Goal: Information Seeking & Learning: Learn about a topic

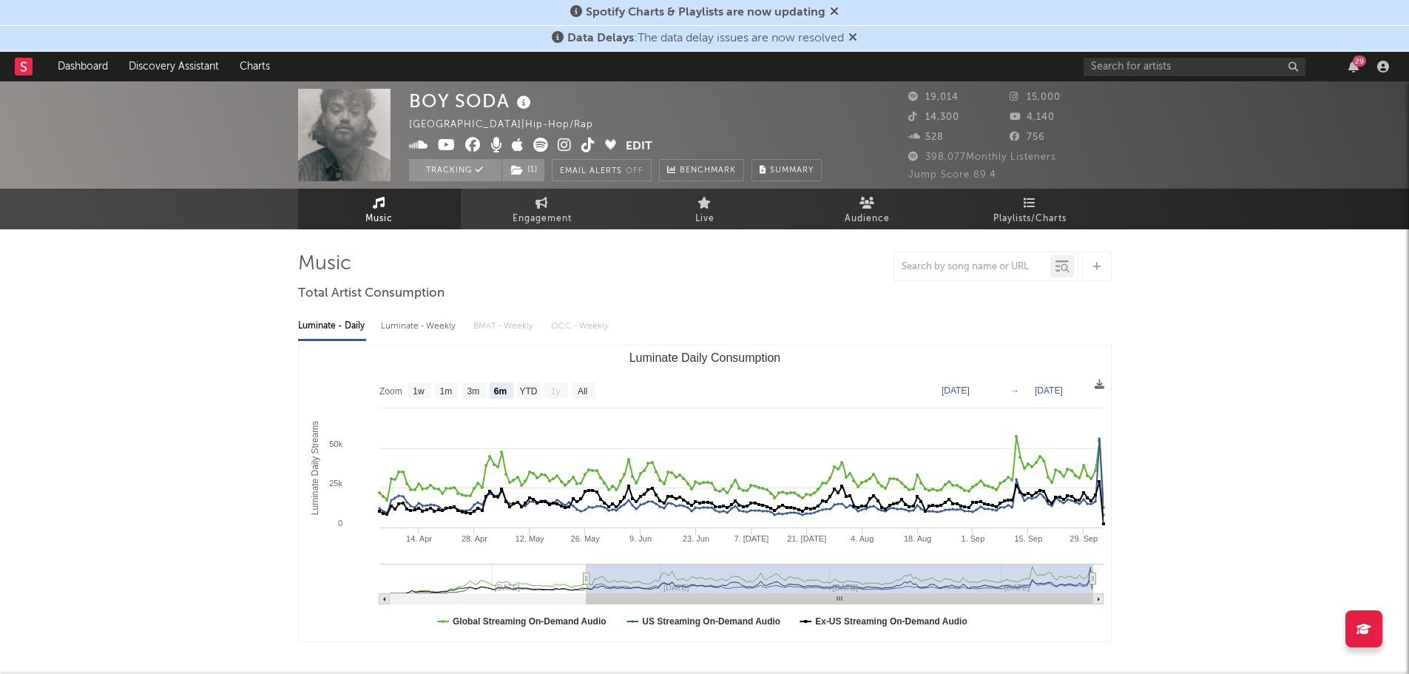
select select "6m"
drag, startPoint x: 0, startPoint y: 0, endPoint x: 27, endPoint y: 58, distance: 64.5
click at [27, 58] on rect at bounding box center [24, 67] width 18 height 18
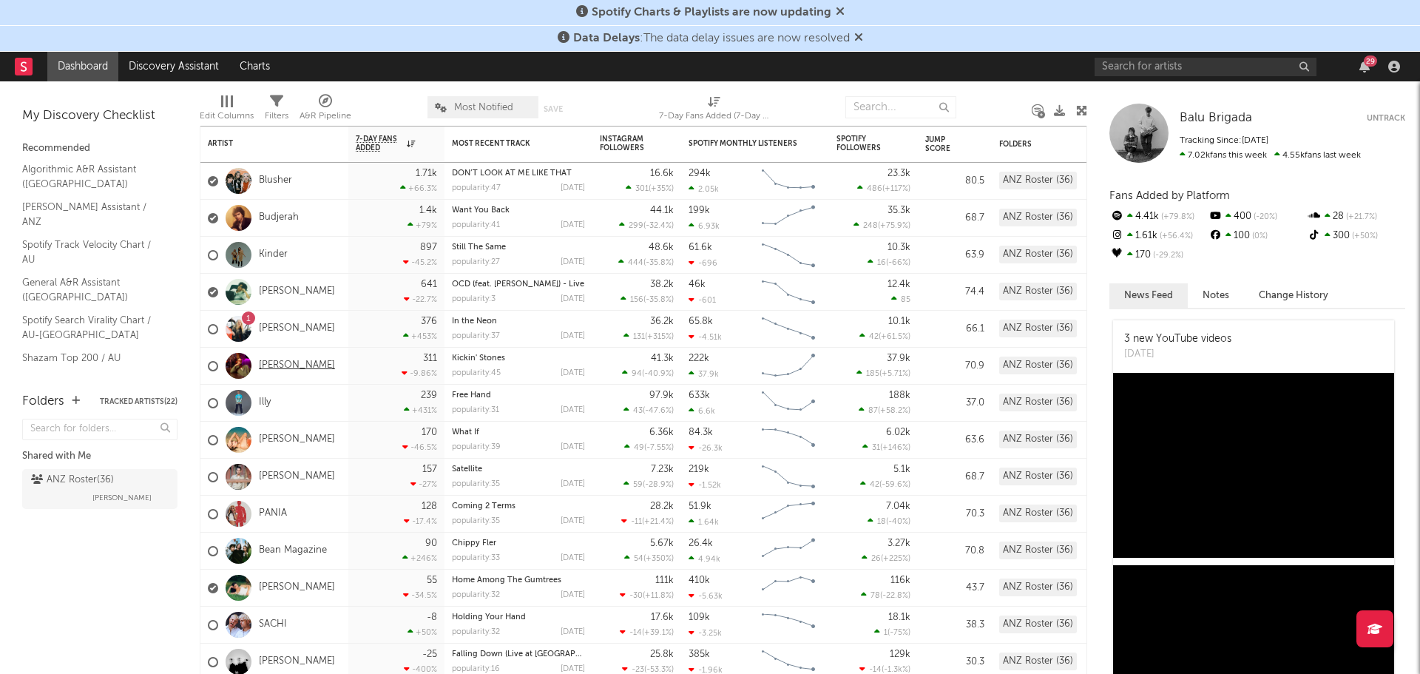
click at [286, 362] on link "[PERSON_NAME]" at bounding box center [297, 366] width 76 height 13
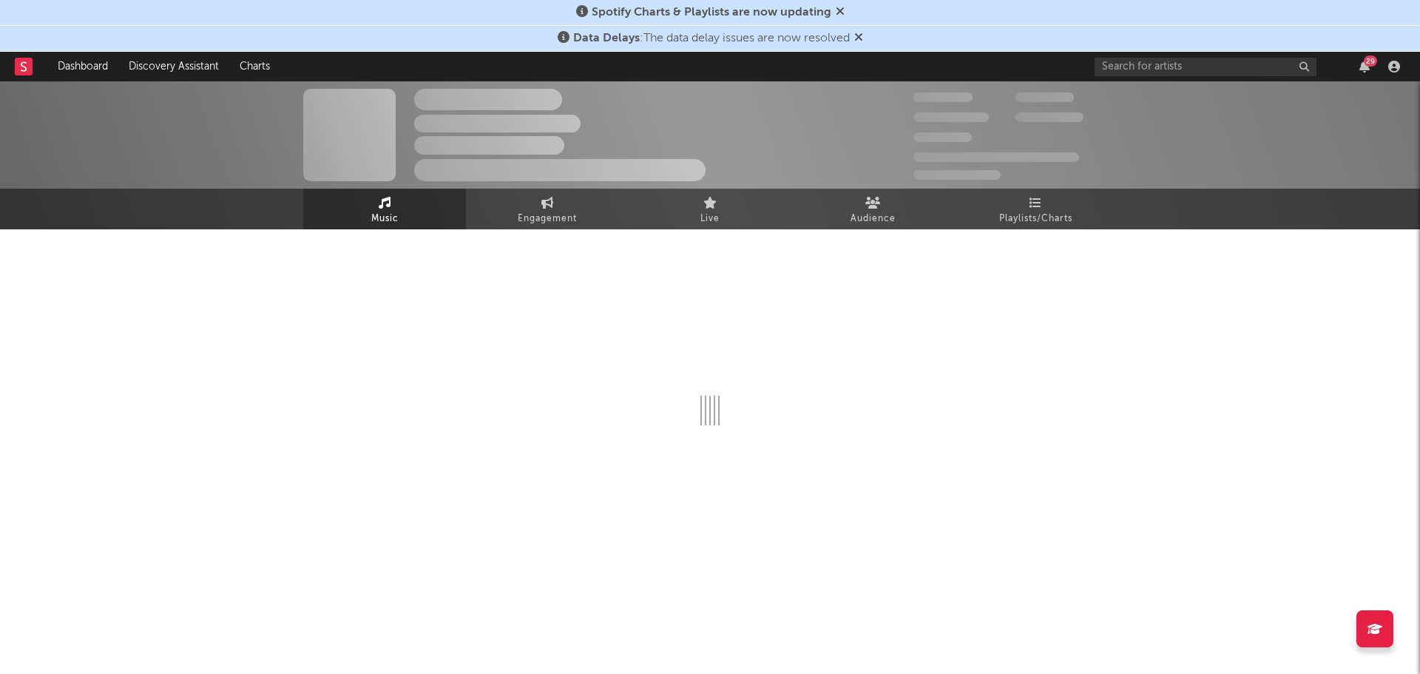
select select "6m"
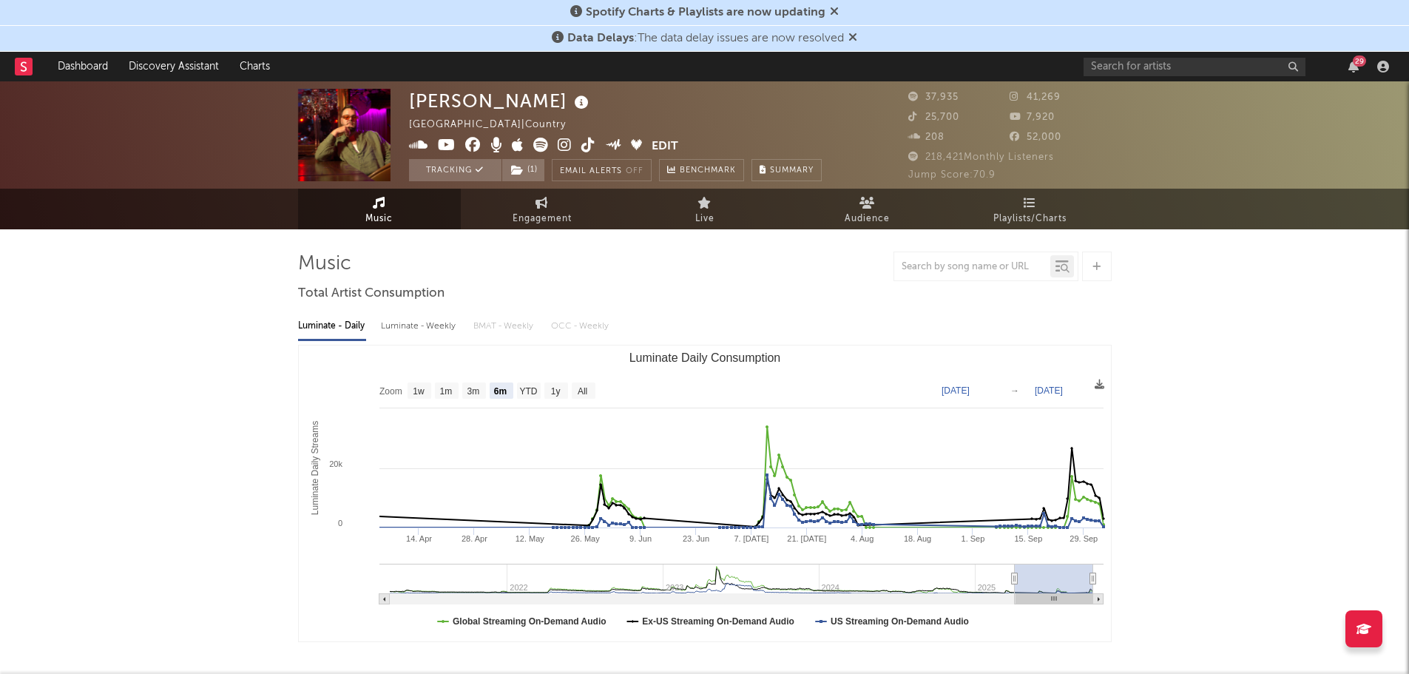
select select "6m"
click at [536, 219] on span "Engagement" at bounding box center [542, 219] width 59 height 18
select select "1w"
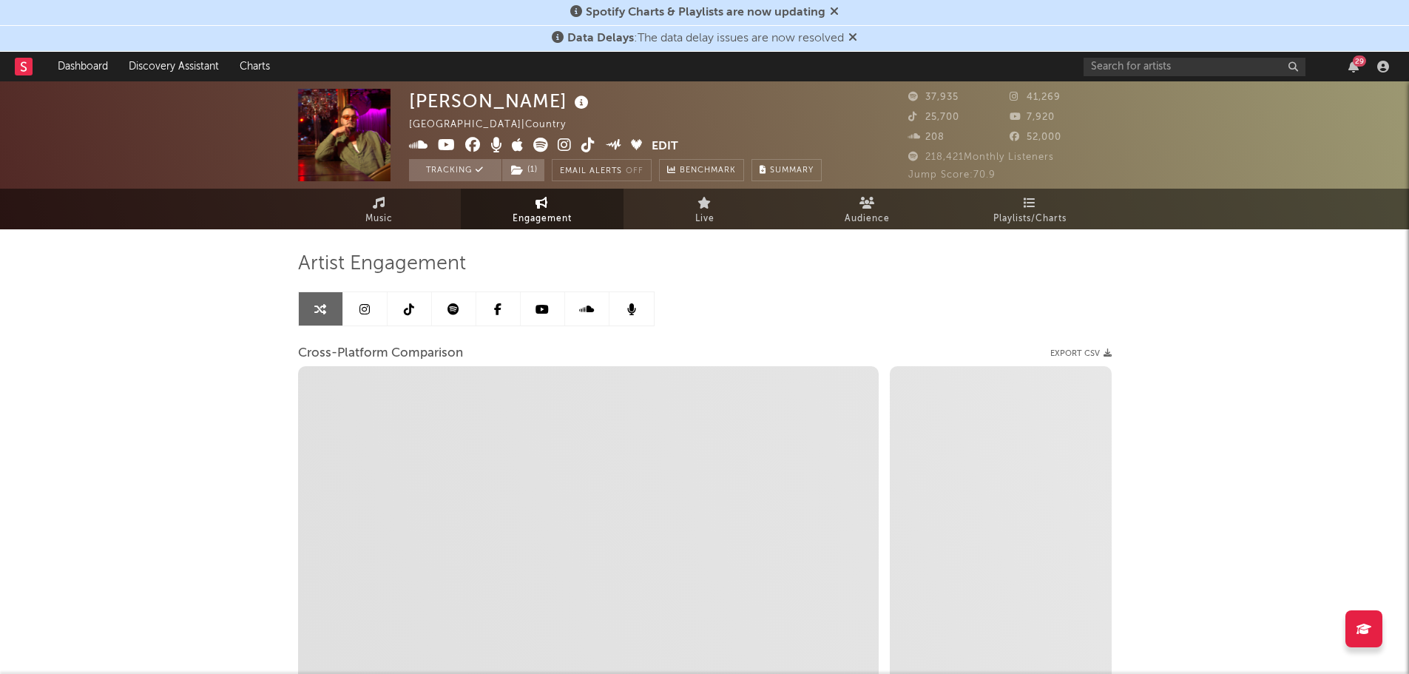
select select "1m"
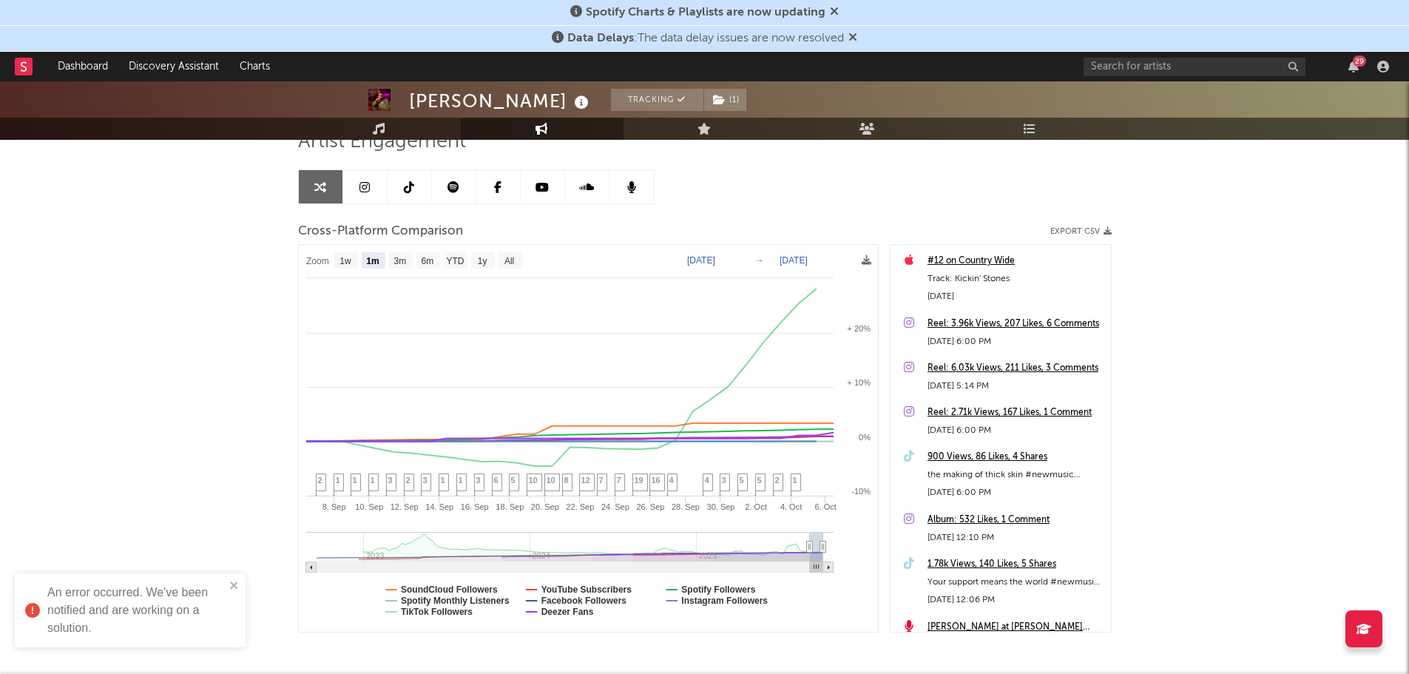
scroll to position [148, 0]
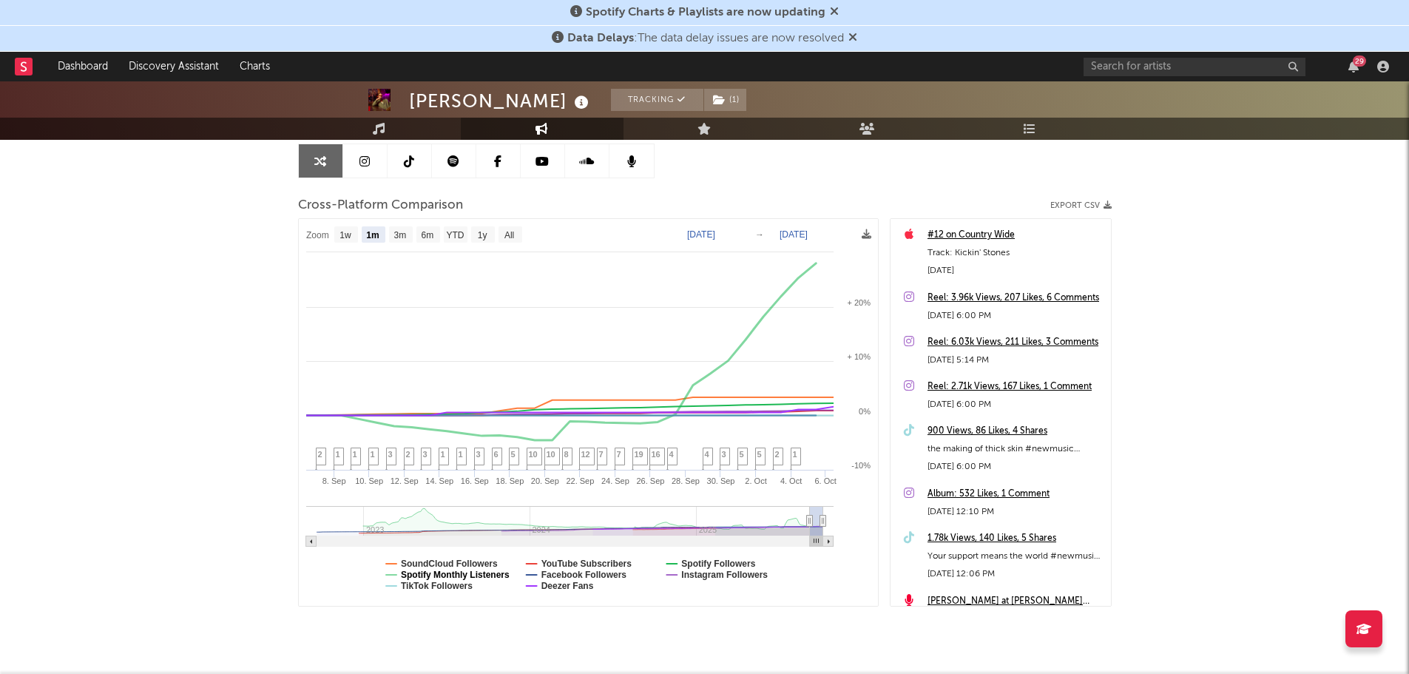
click at [482, 571] on text "Spotify Monthly Listeners" at bounding box center [455, 575] width 109 height 10
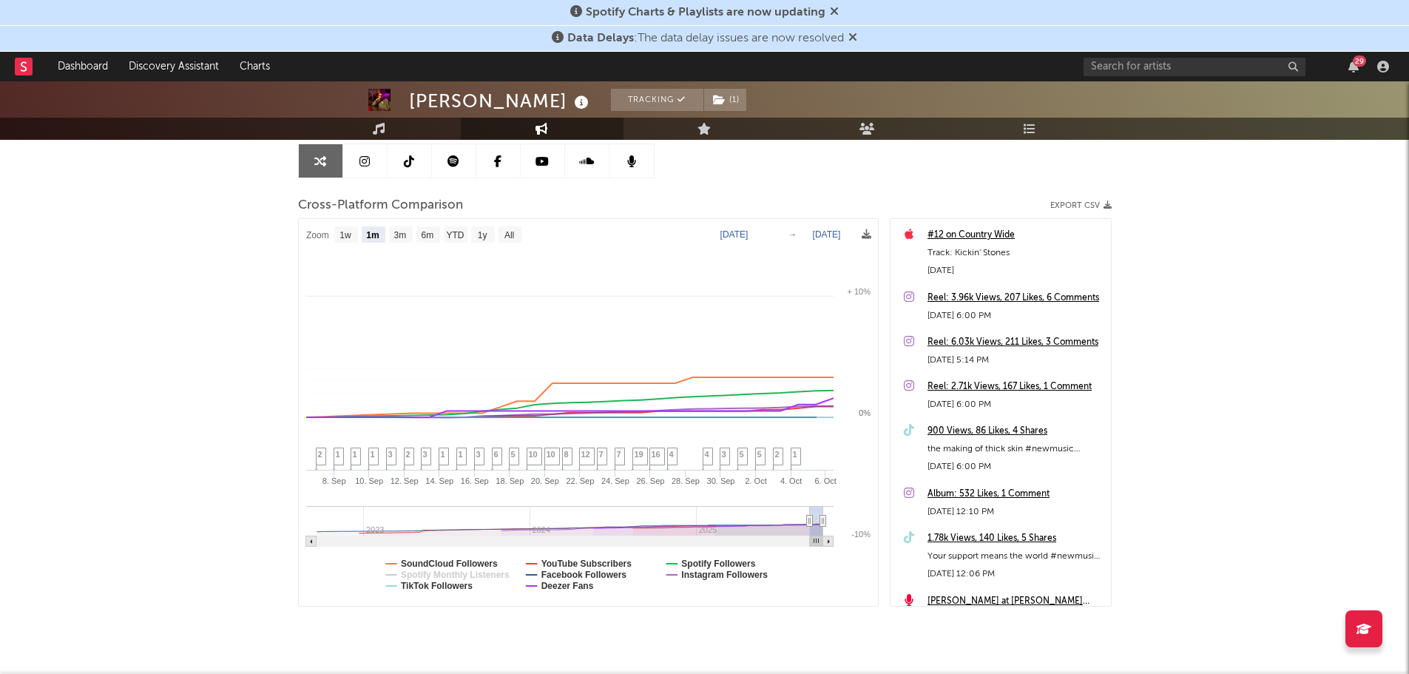
select select "1m"
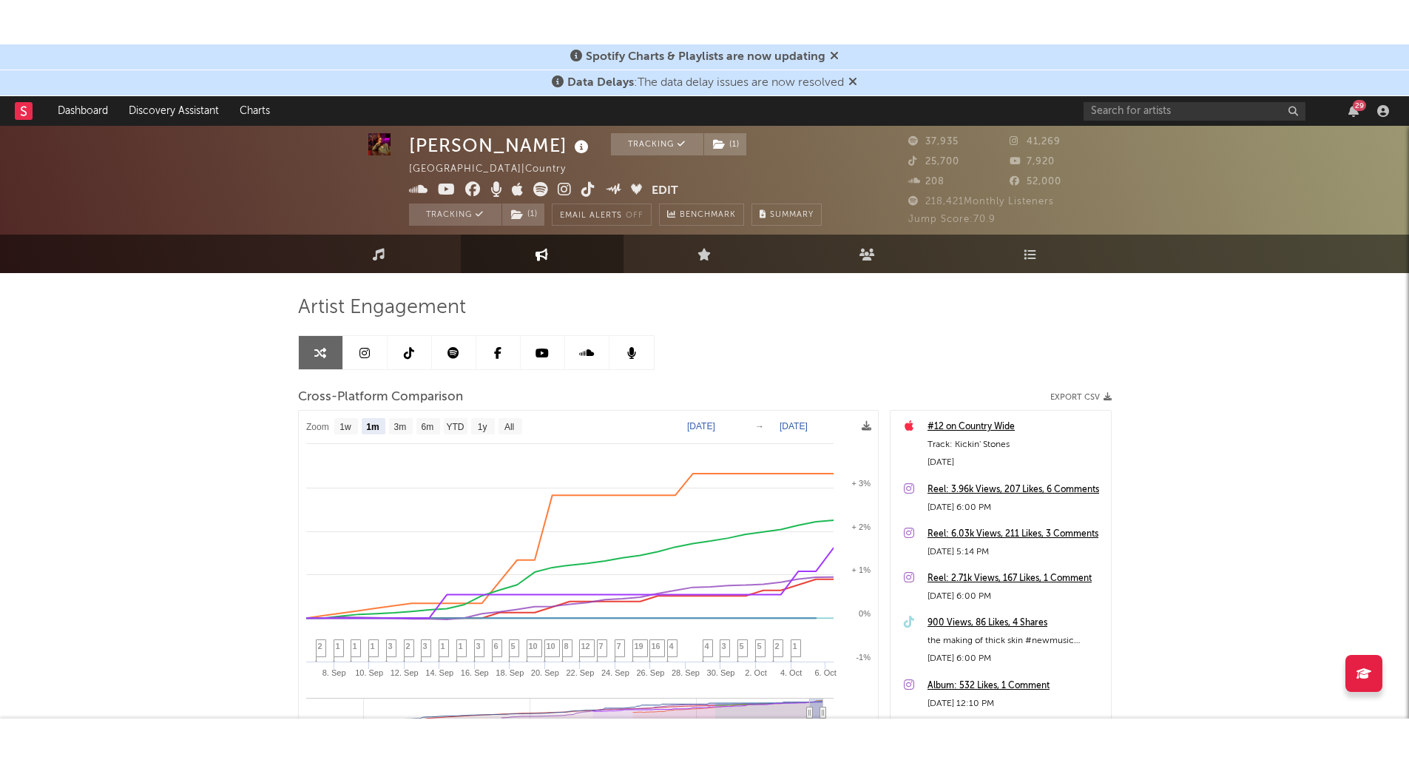
scroll to position [0, 0]
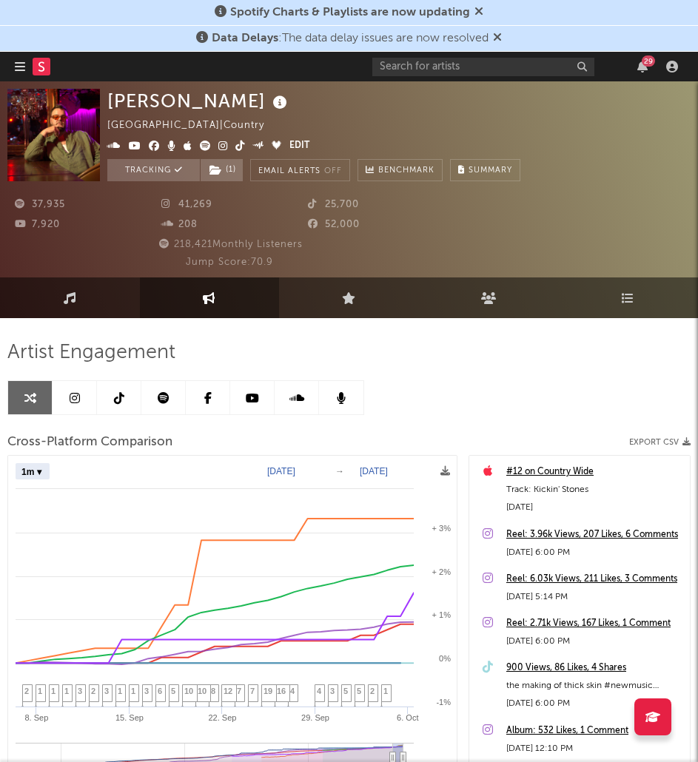
select select "1m"
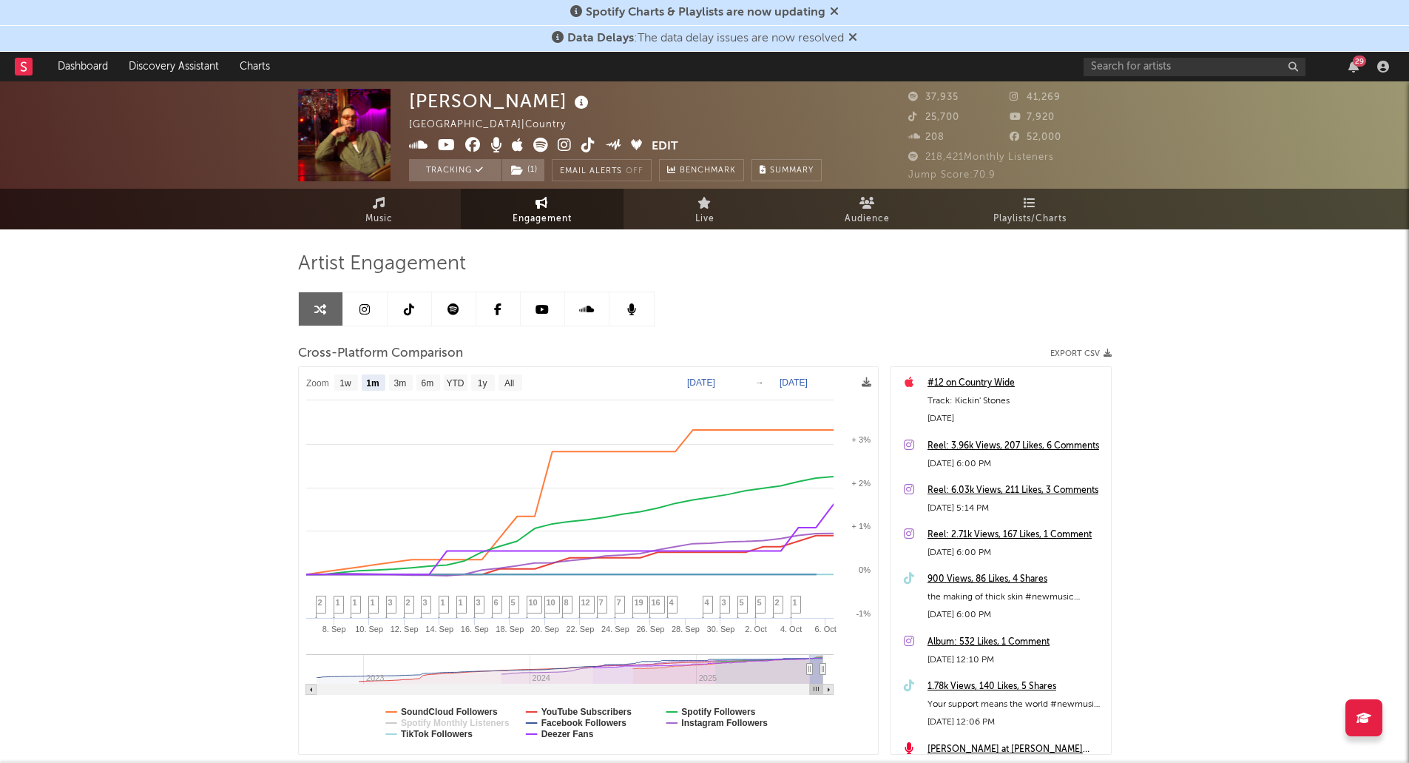
select select "1m"
click at [22, 65] on icon at bounding box center [24, 66] width 6 height 10
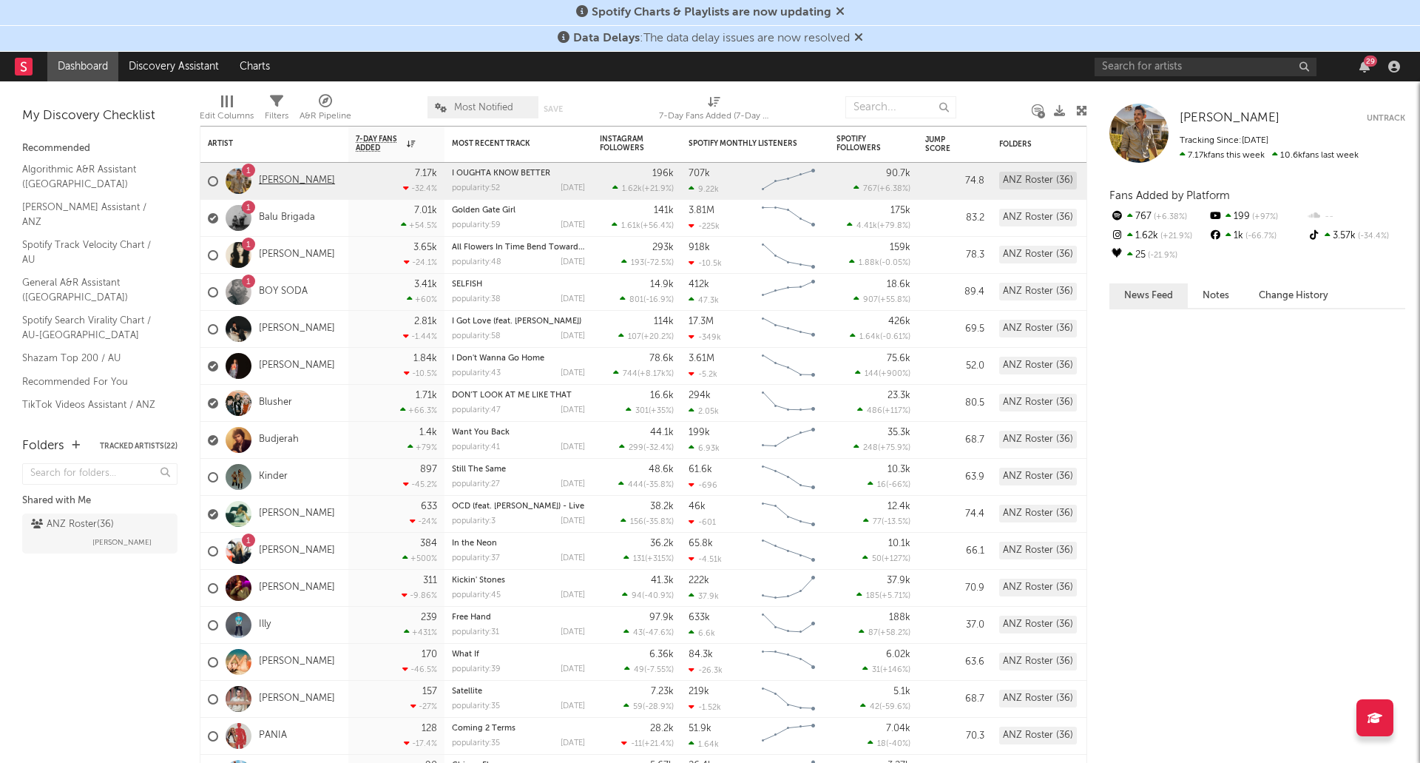
click at [292, 183] on link "[PERSON_NAME]" at bounding box center [297, 181] width 76 height 13
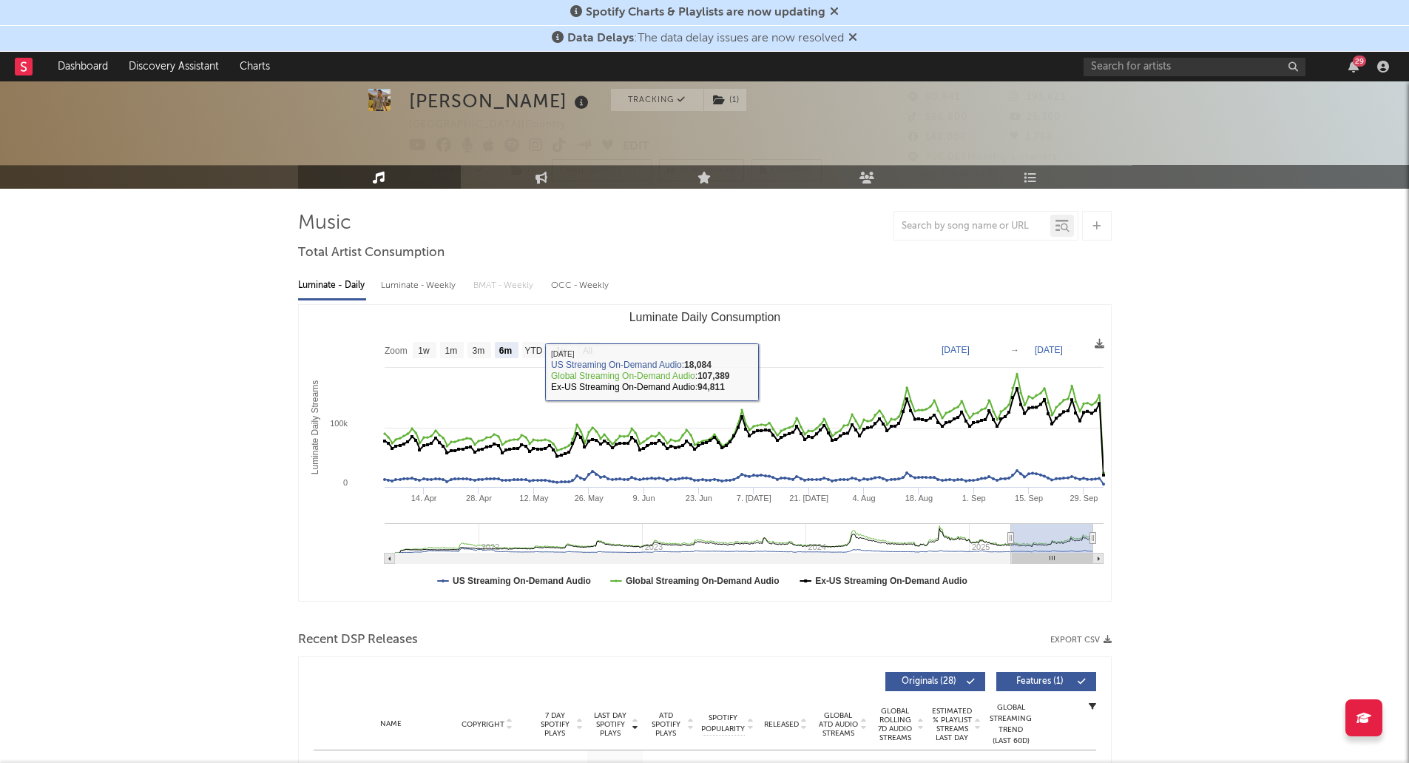
scroll to position [41, 0]
click at [530, 353] on text "YTD" at bounding box center [533, 350] width 18 height 10
select select "YTD"
type input "[DATE]"
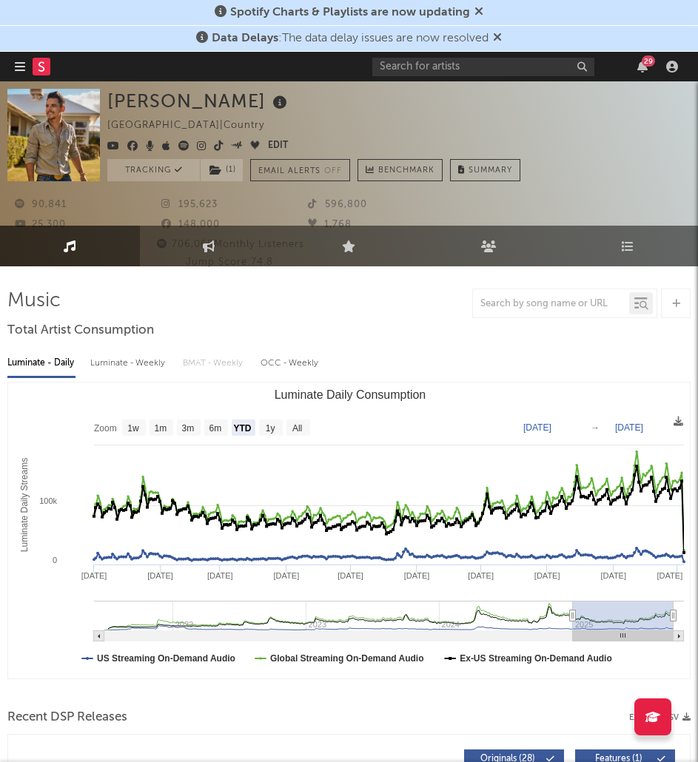
scroll to position [0, 0]
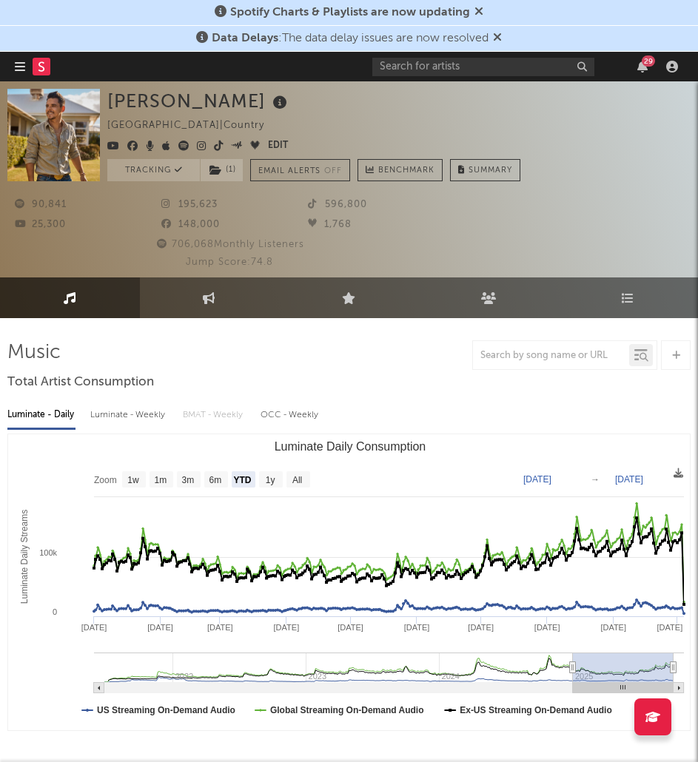
click at [22, 67] on icon "button" at bounding box center [20, 67] width 10 height 12
click at [476, 72] on input "text" at bounding box center [483, 67] width 222 height 18
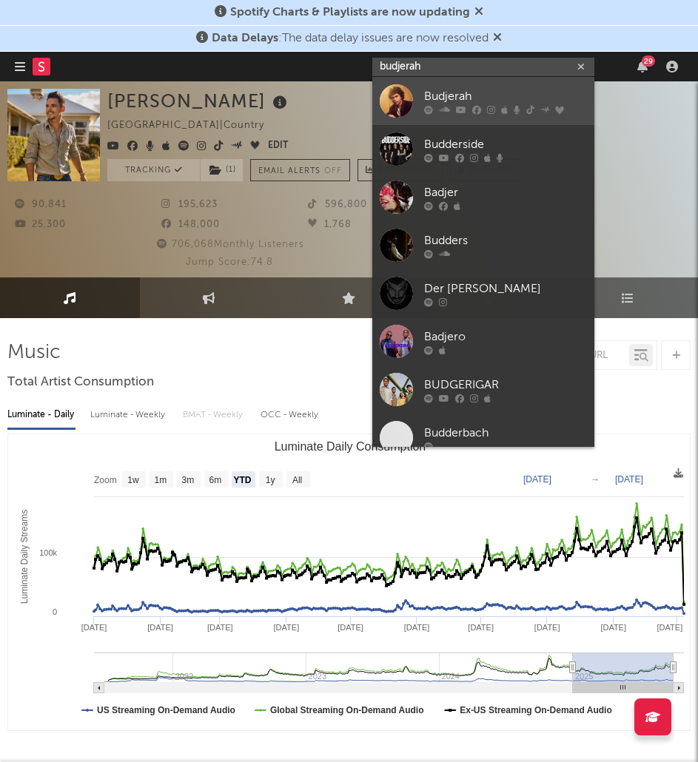
type input "budjerah"
click at [396, 102] on div at bounding box center [396, 100] width 33 height 33
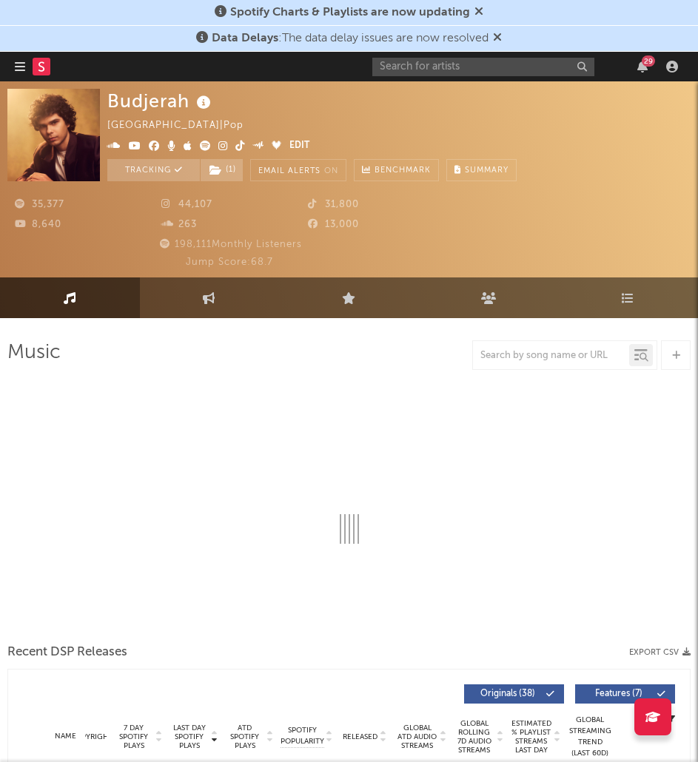
select select "6m"
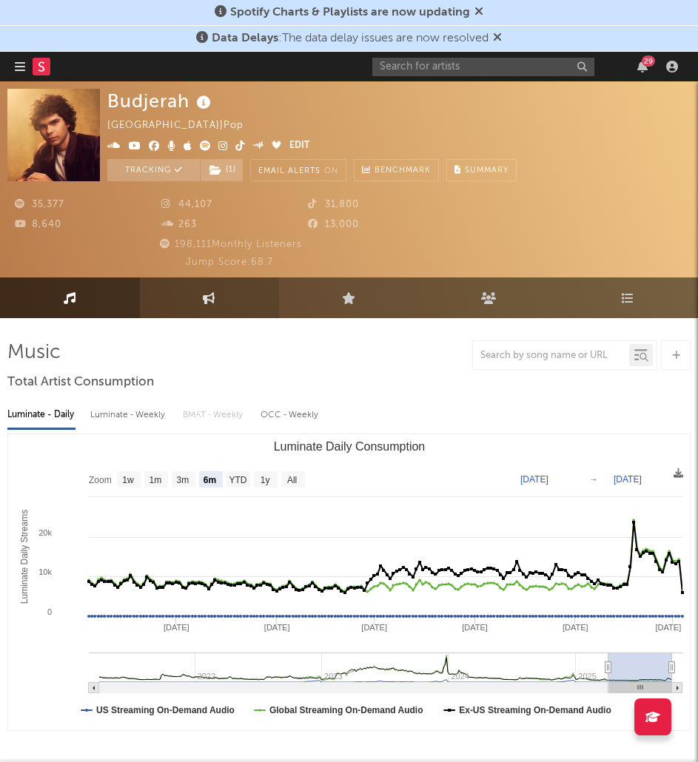
click at [229, 291] on link "Engagement" at bounding box center [210, 297] width 140 height 41
select select "1w"
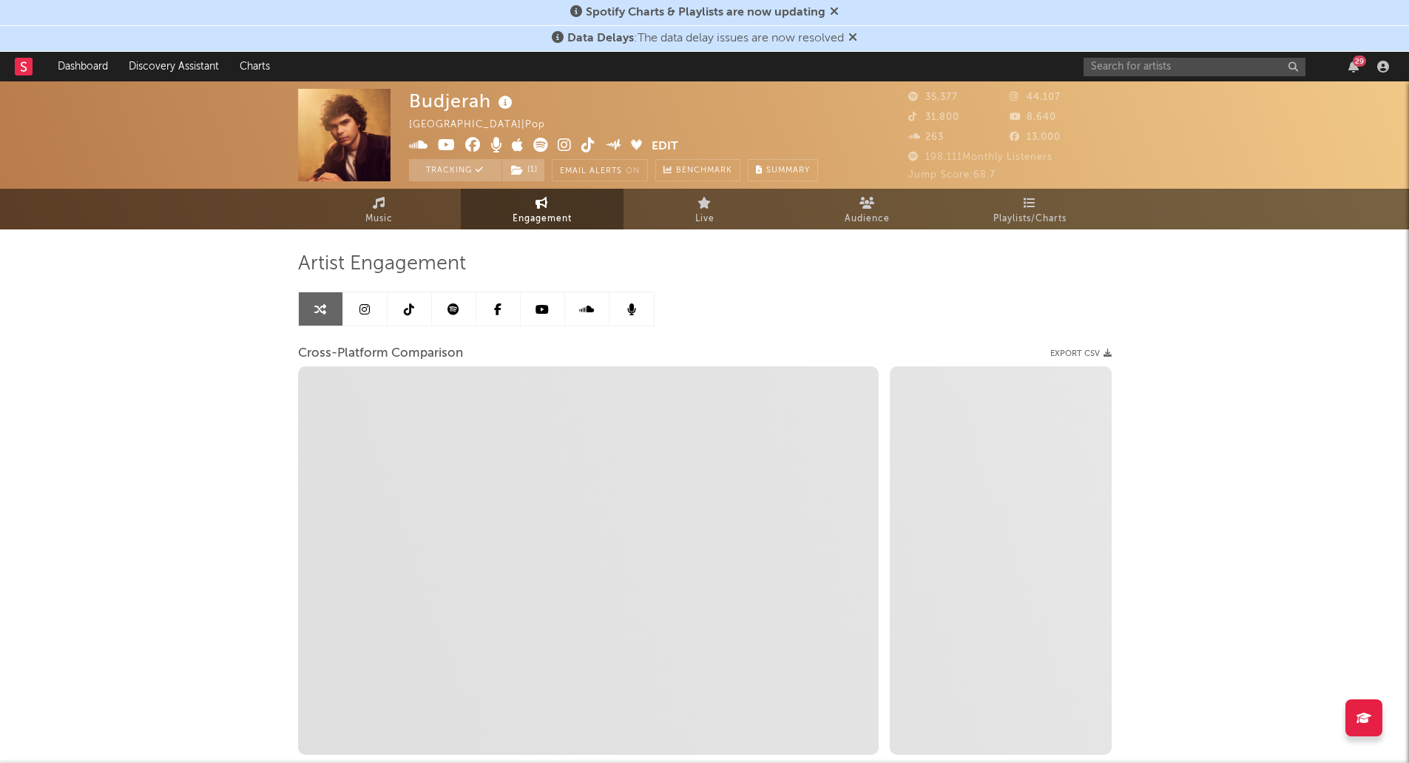
select select "1w"
select select "1m"
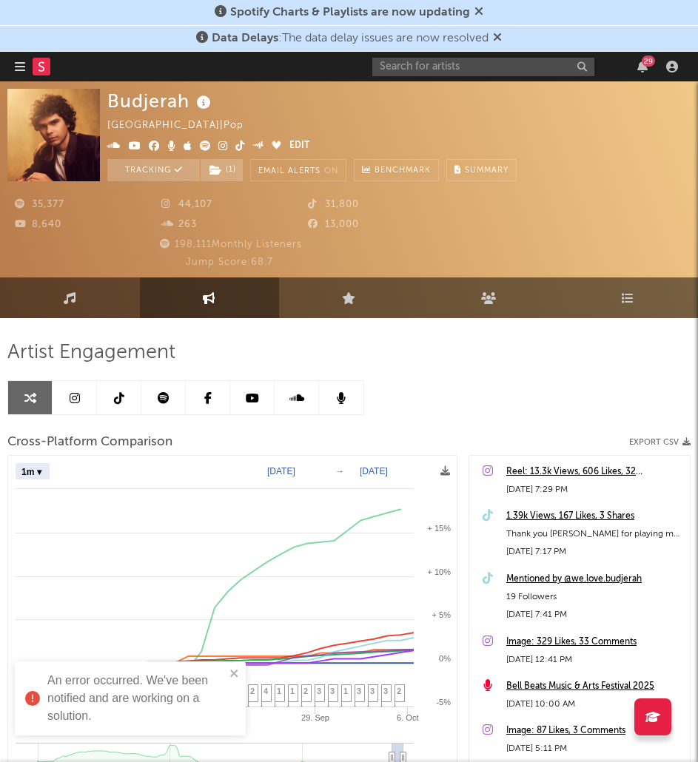
select select "1m"
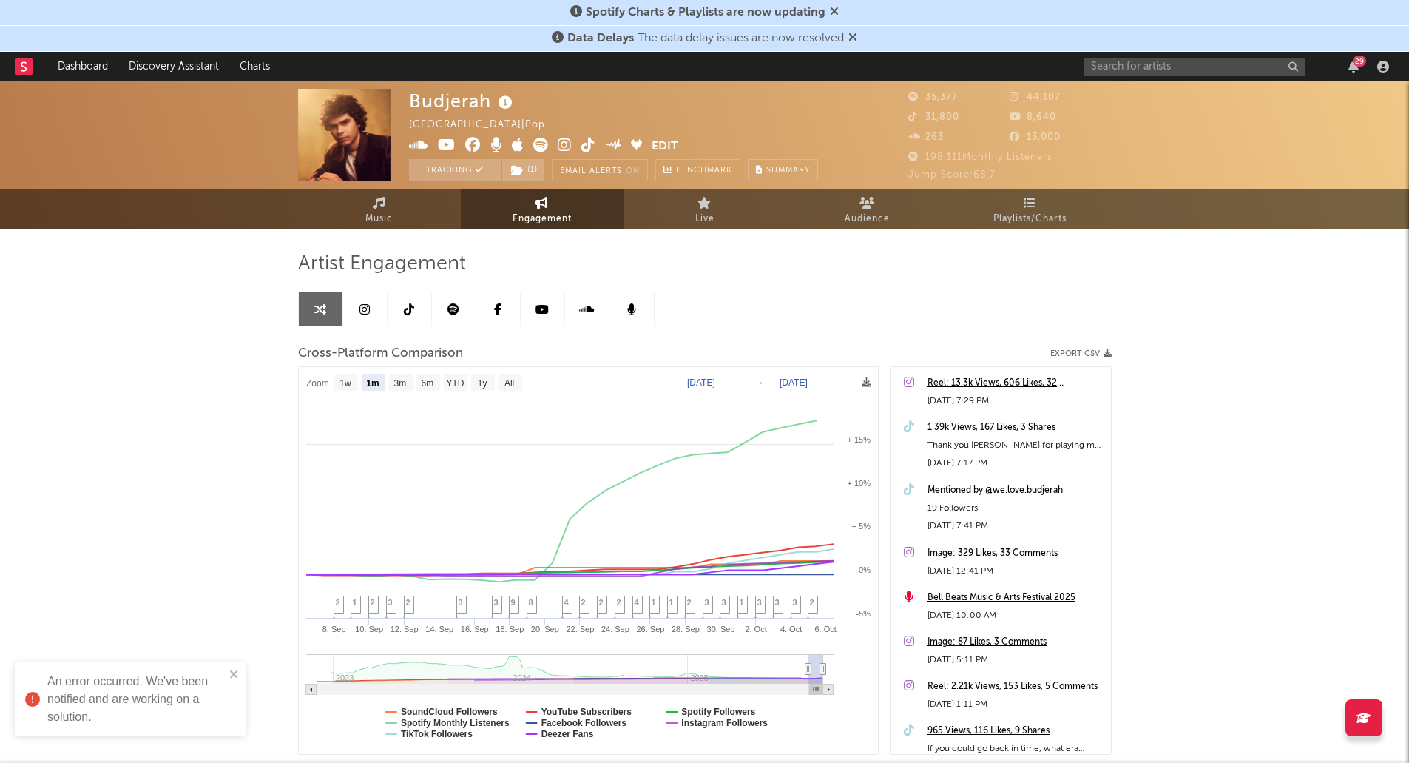
select select "1m"
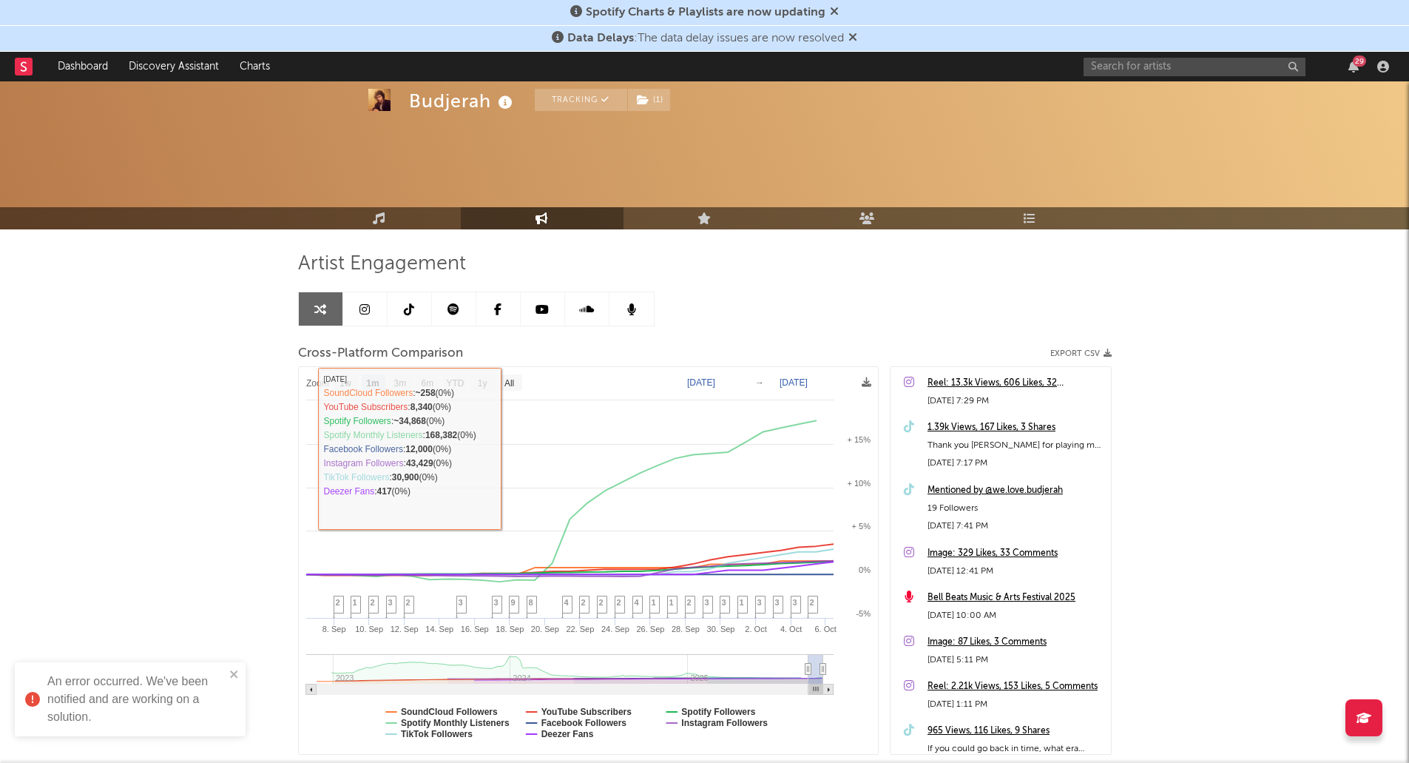
scroll to position [95, 0]
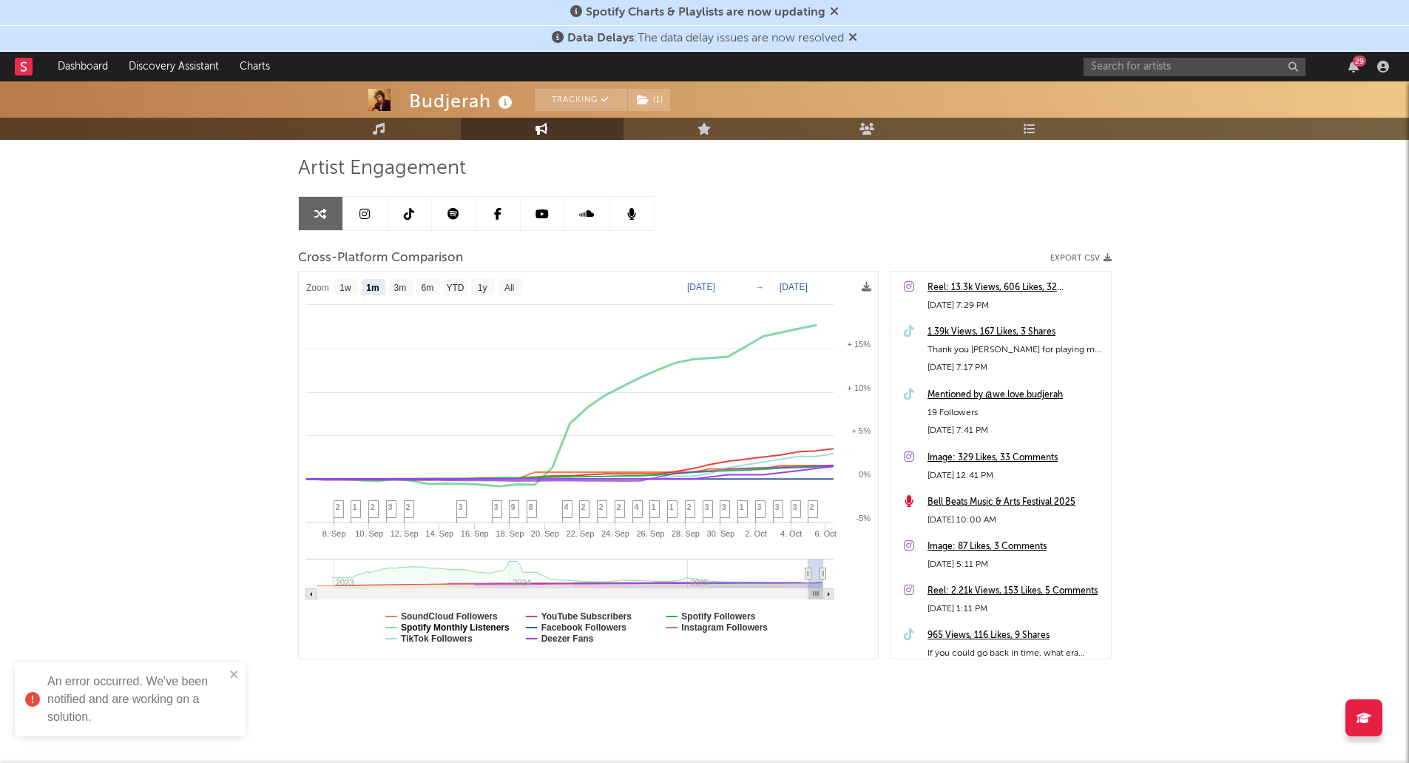
click at [433, 630] on text "Spotify Monthly Listeners" at bounding box center [455, 627] width 109 height 10
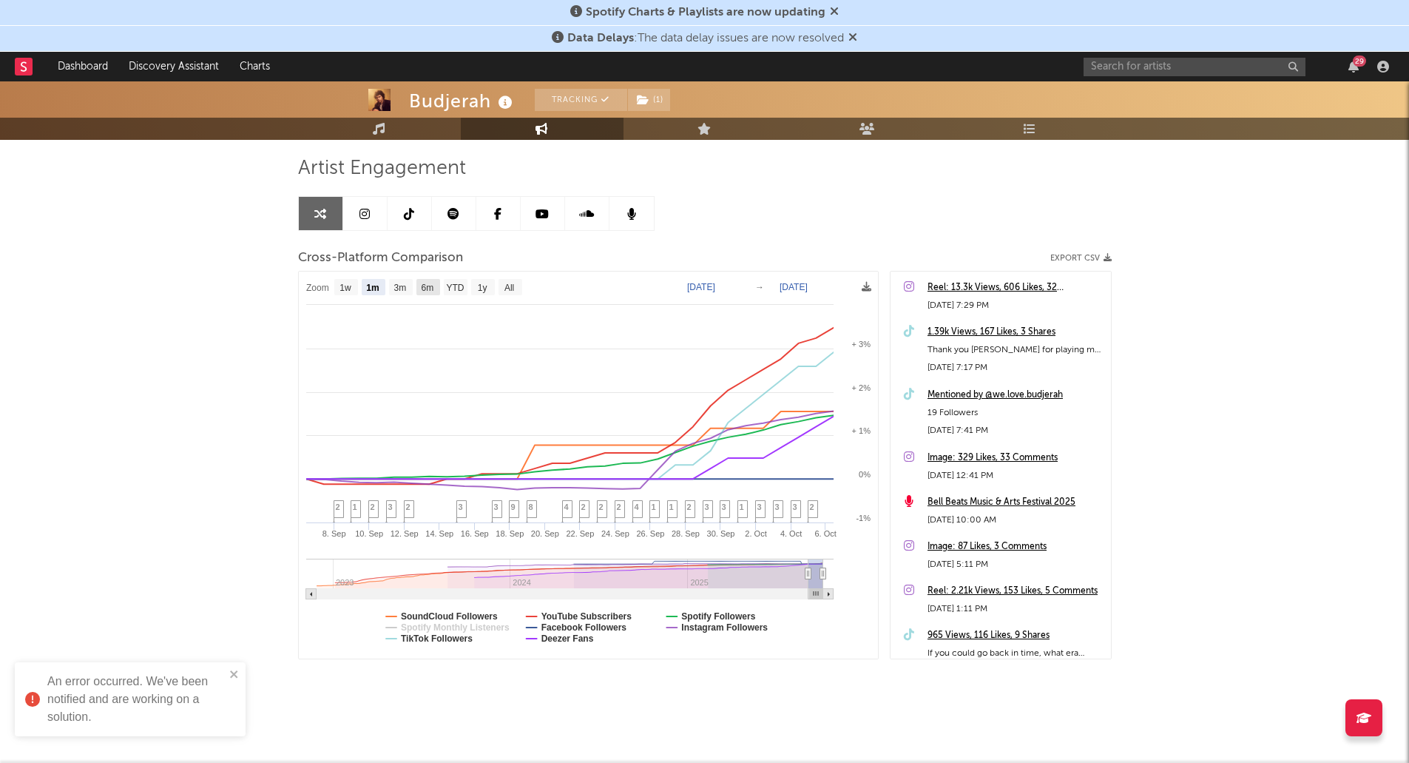
click at [428, 292] on text "6m" at bounding box center [427, 288] width 13 height 10
select select "6m"
type input "[DATE]"
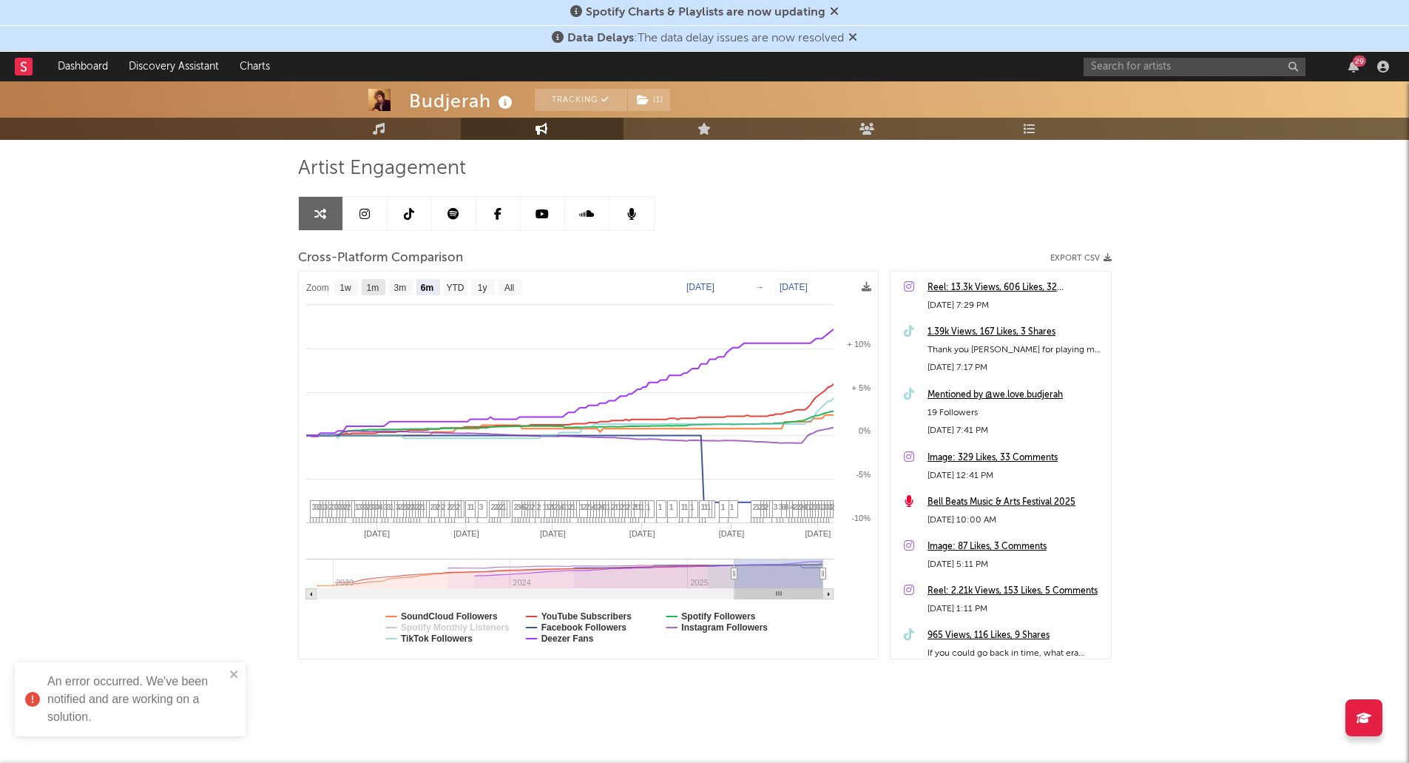
click at [375, 290] on text "1m" at bounding box center [372, 288] width 13 height 10
select select "1m"
type input "[DATE]"
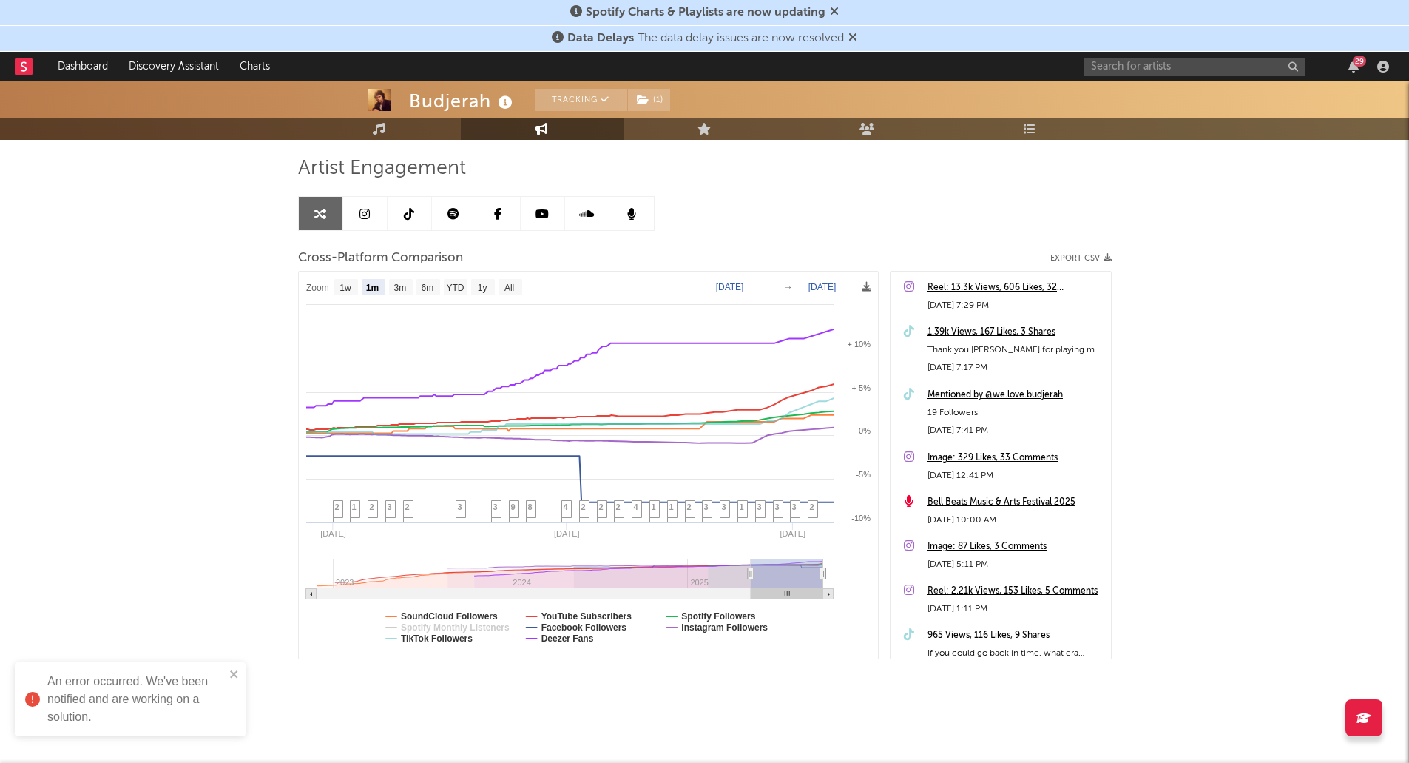
select select "1m"
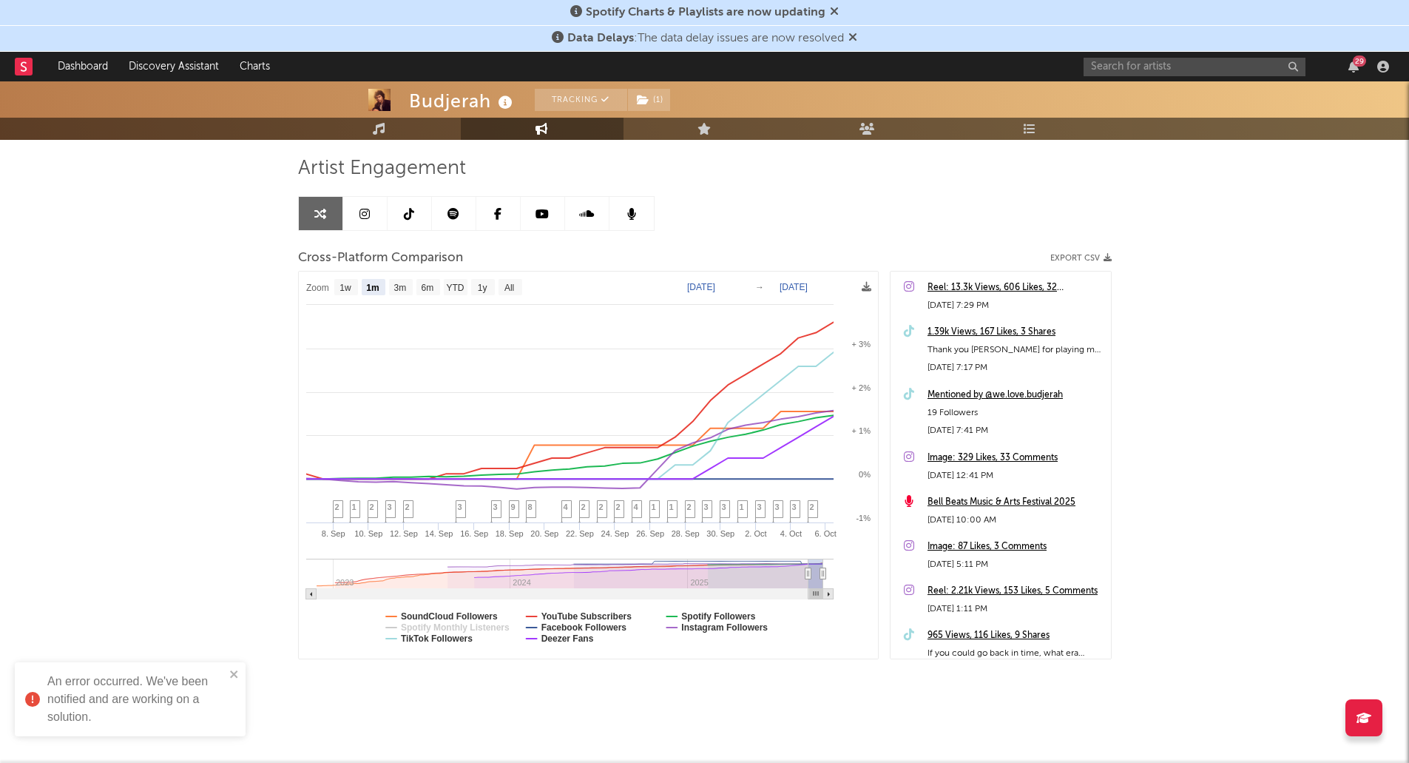
click at [1190, 392] on div "Budjerah Tracking ( 1 ) [GEOGRAPHIC_DATA] | Pop Edit Tracking ( 1 ) Email Alert…" at bounding box center [704, 374] width 1409 height 777
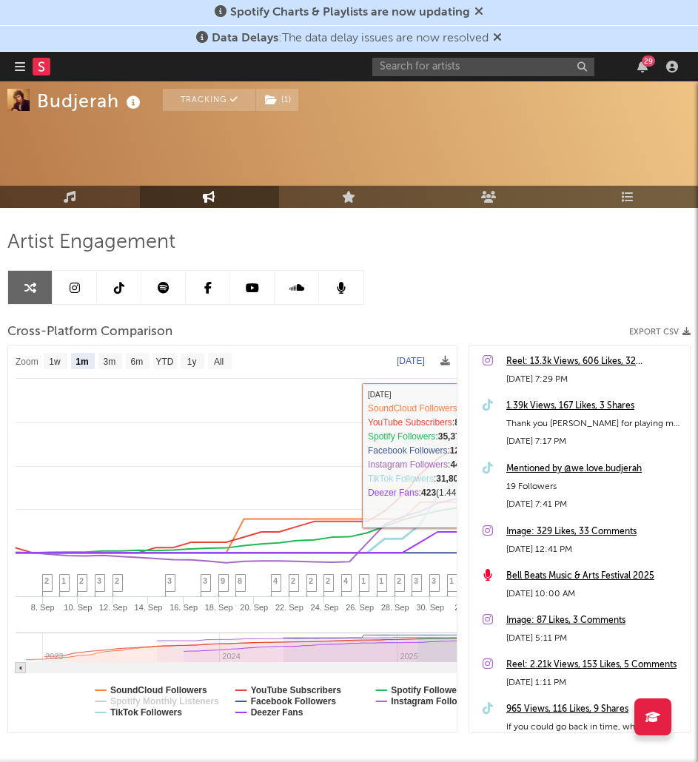
scroll to position [136, 0]
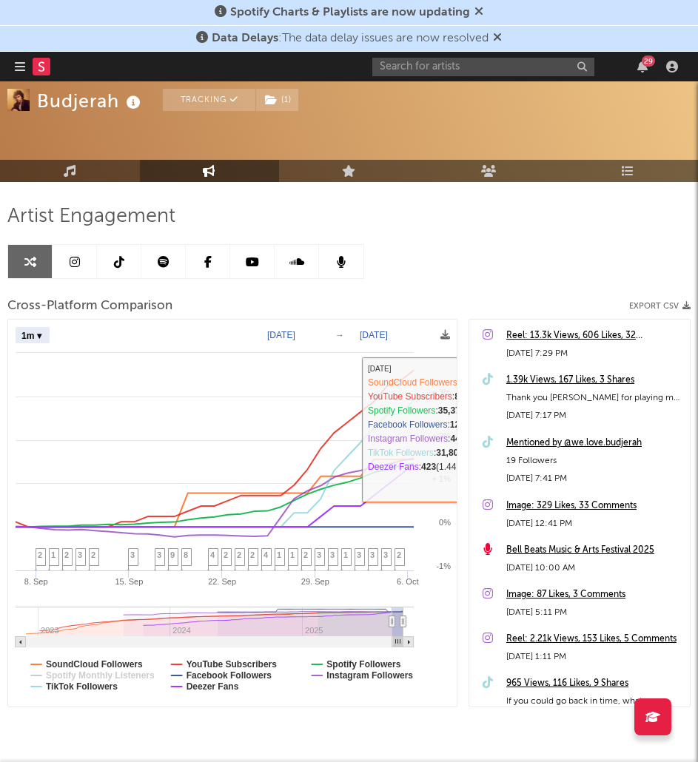
select select "1m"
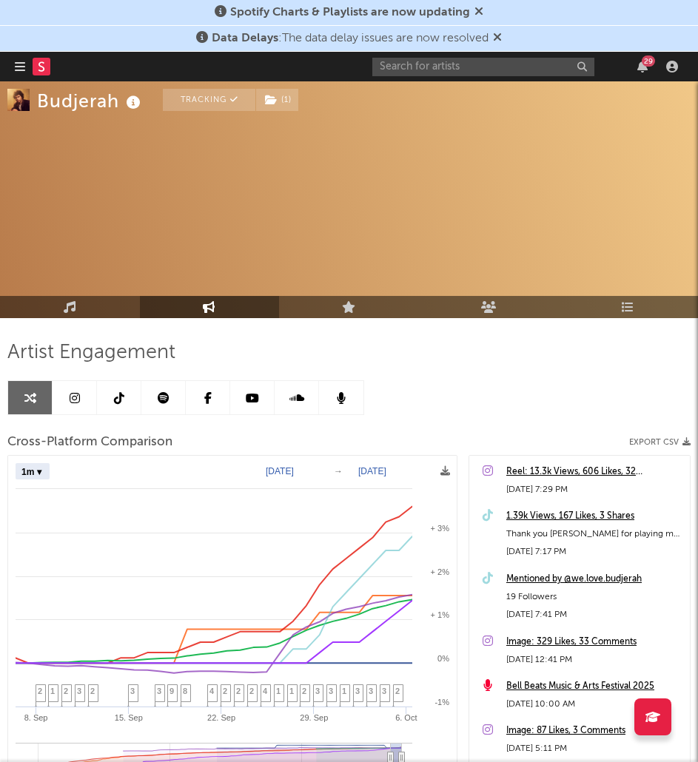
select select "1m"
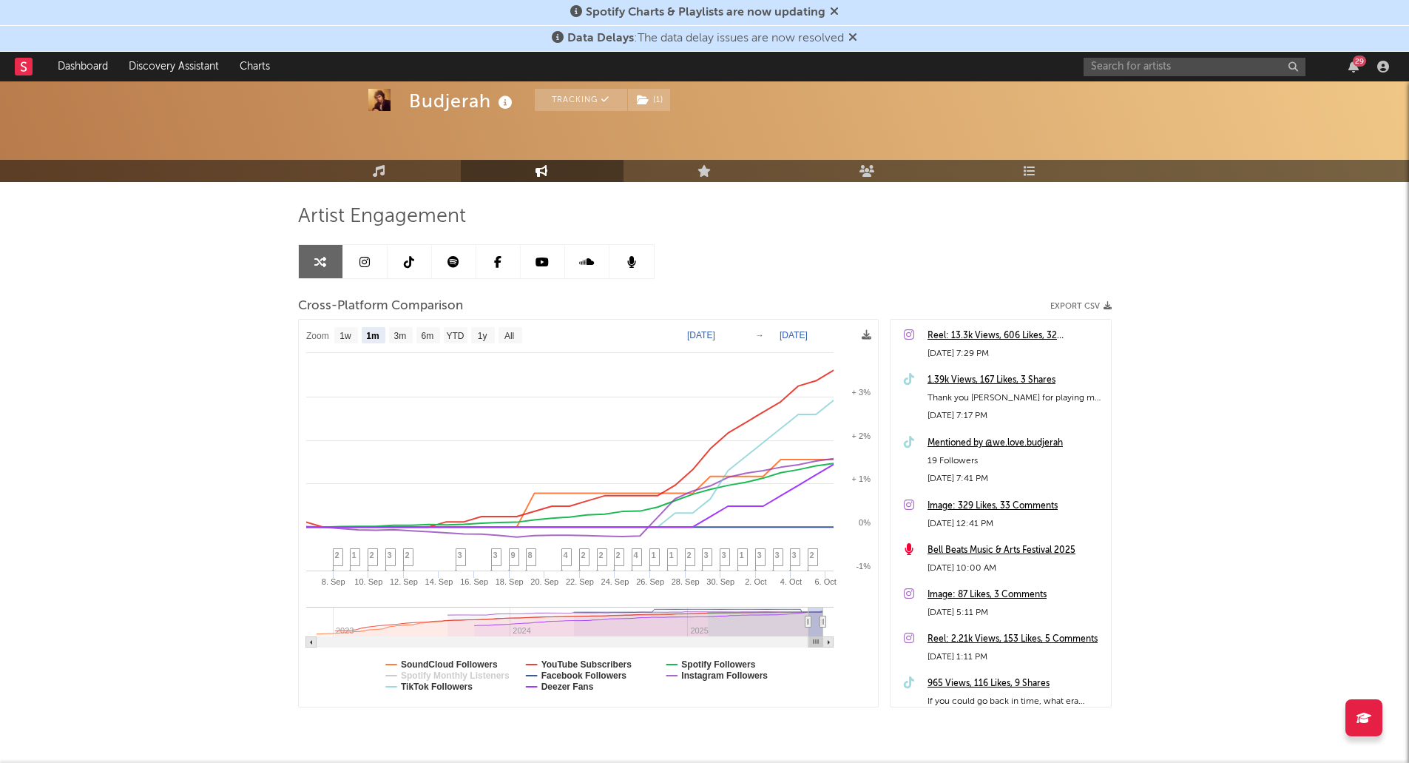
scroll to position [47, 0]
select select "1m"
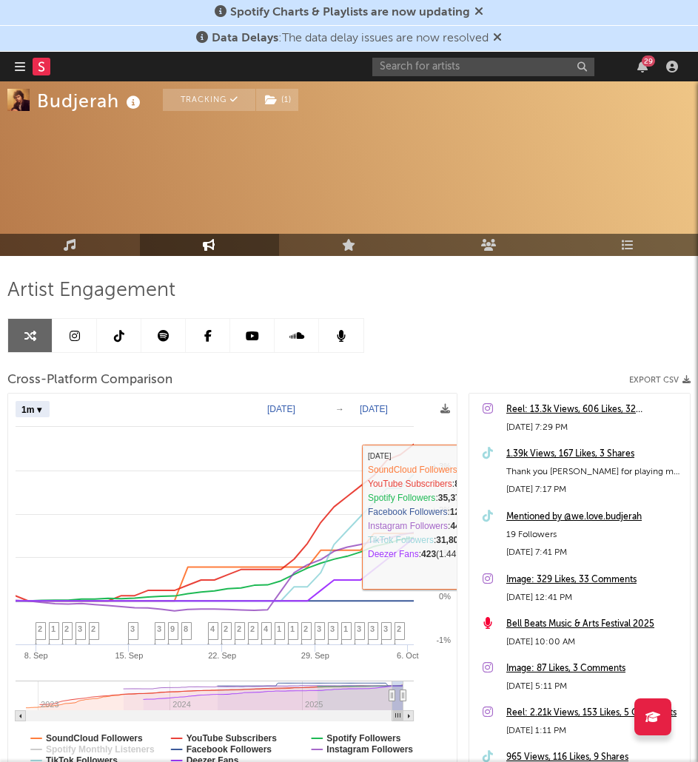
scroll to position [88, 0]
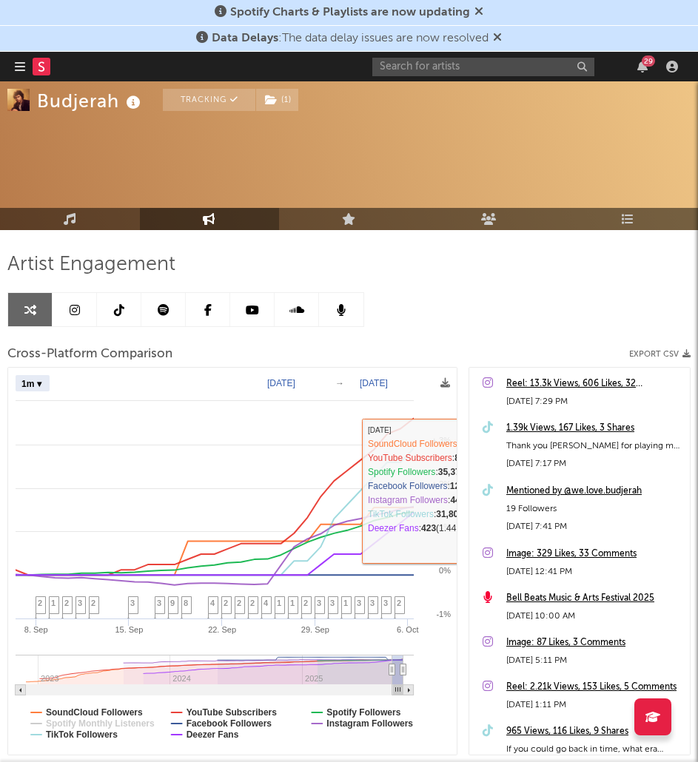
select select "1m"
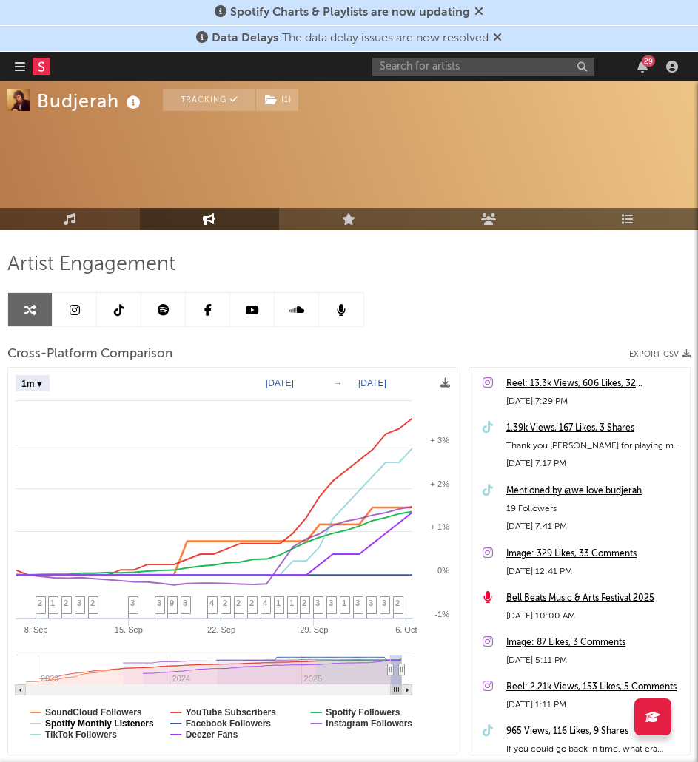
click at [116, 719] on text "Spotify Monthly Listeners" at bounding box center [99, 723] width 109 height 10
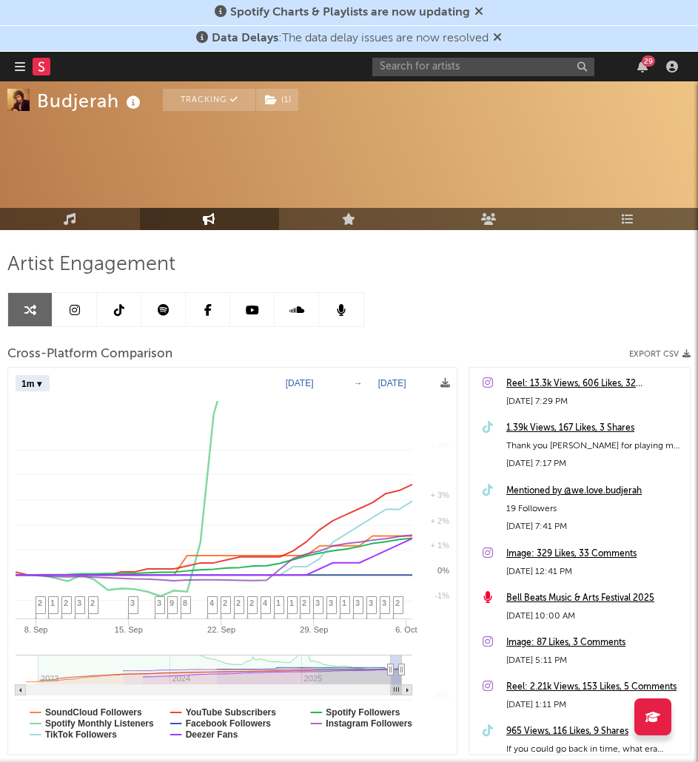
select select "1m"
